Goal: Participate in discussion

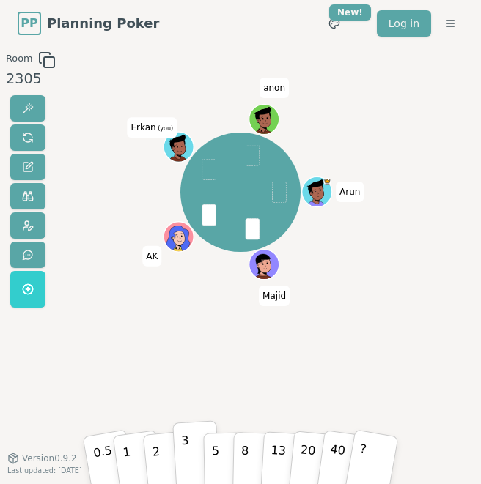
click at [192, 446] on button "3" at bounding box center [196, 455] width 48 height 68
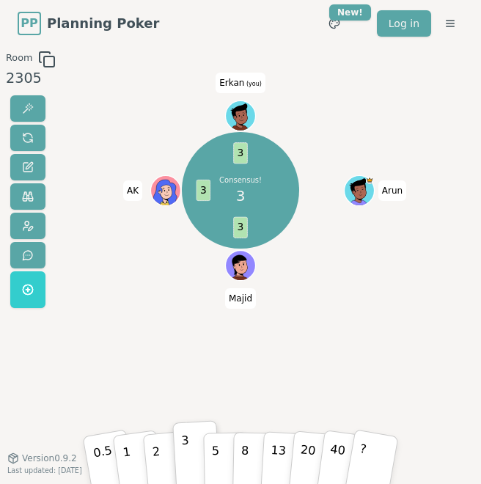
click at [160, 364] on div "Consensus! 3 3 3 3 [PERSON_NAME] AK Erkan (you)" at bounding box center [240, 252] width 246 height 403
click at [155, 361] on div "Consensus! 3 3 3 3 [PERSON_NAME] AK Erkan (you)" at bounding box center [240, 252] width 246 height 403
click at [218, 449] on button "5" at bounding box center [225, 454] width 45 height 67
click at [143, 451] on button "1" at bounding box center [137, 453] width 53 height 71
click at [153, 273] on div "[PERSON_NAME] (you)" at bounding box center [240, 190] width 246 height 226
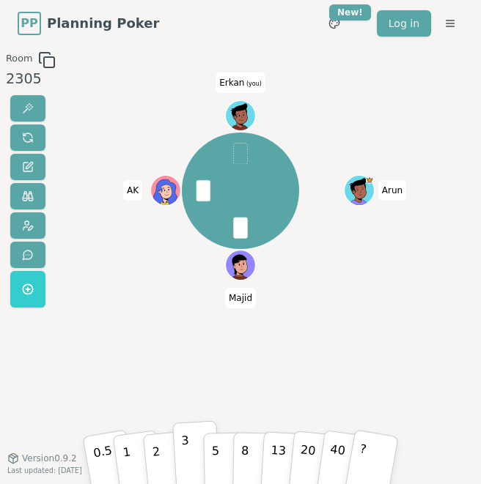
click at [184, 461] on p "3" at bounding box center [186, 456] width 10 height 50
click at [117, 306] on div "Majority 2 2 2 3 [PERSON_NAME] AK Erkan (you)" at bounding box center [240, 252] width 246 height 403
click at [121, 333] on div "Majority 2 2 2 3 [PERSON_NAME] AK Erkan (you)" at bounding box center [240, 252] width 246 height 403
